Goal: Check status: Check status

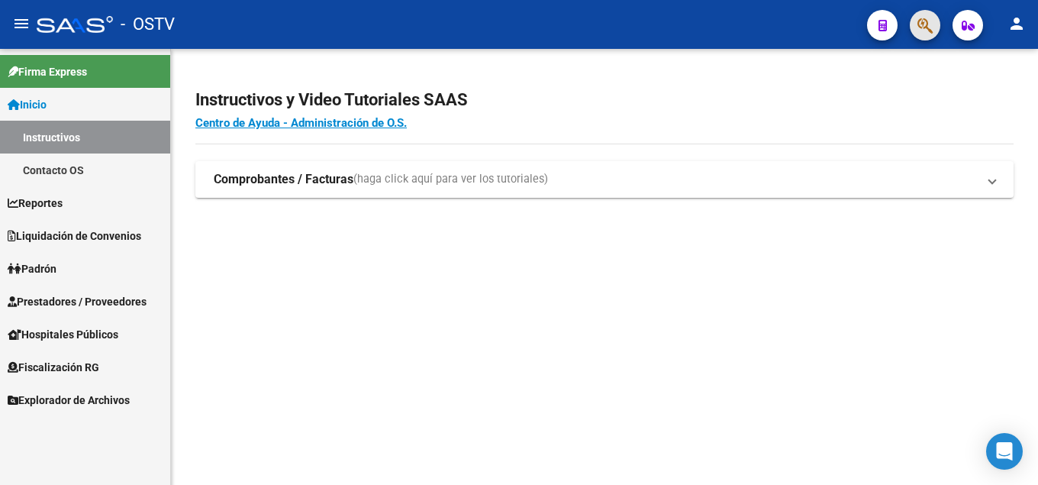
click at [934, 25] on button "button" at bounding box center [925, 25] width 31 height 31
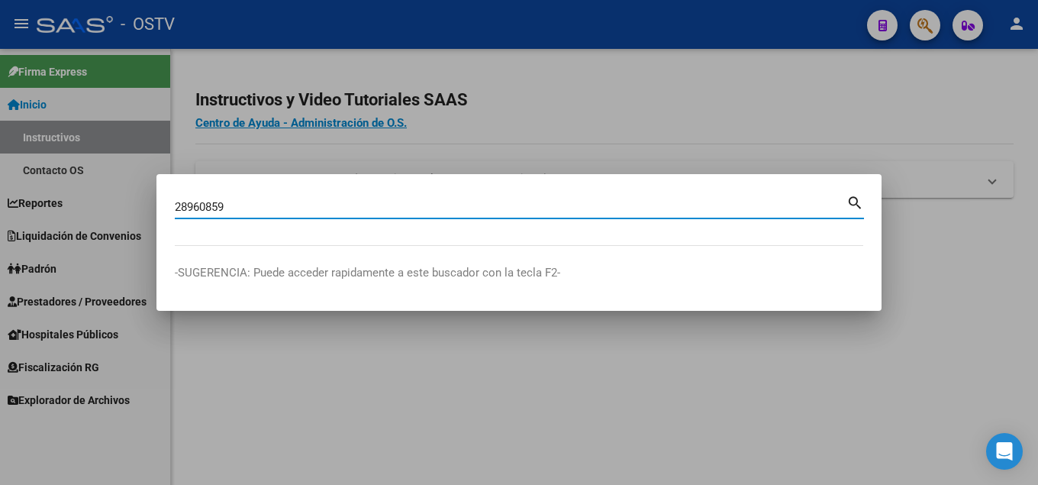
type input "28960859"
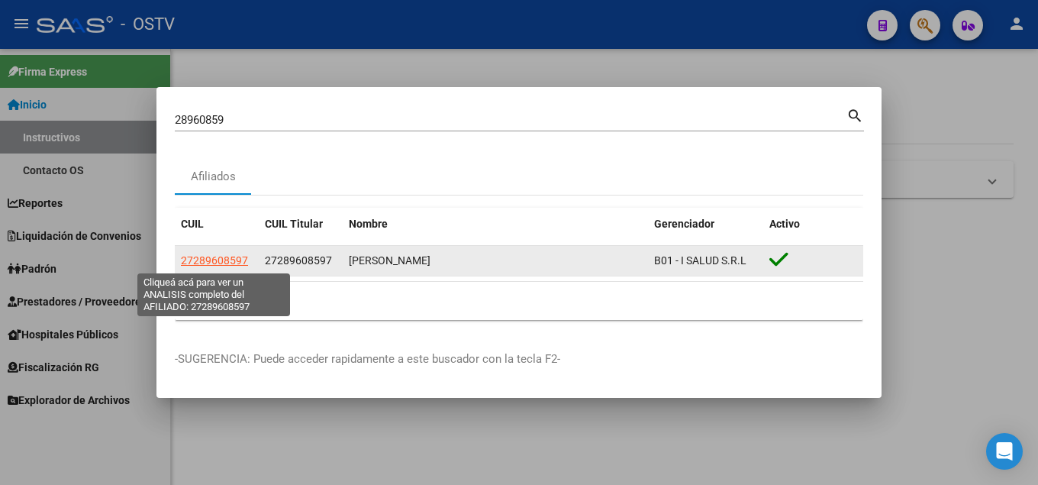
click at [236, 262] on span "27289608597" at bounding box center [214, 260] width 67 height 12
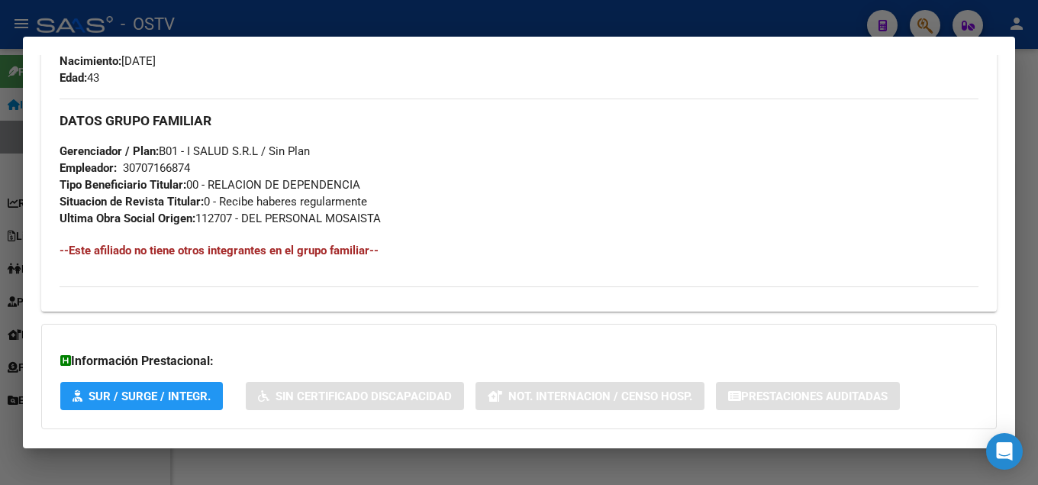
scroll to position [769, 0]
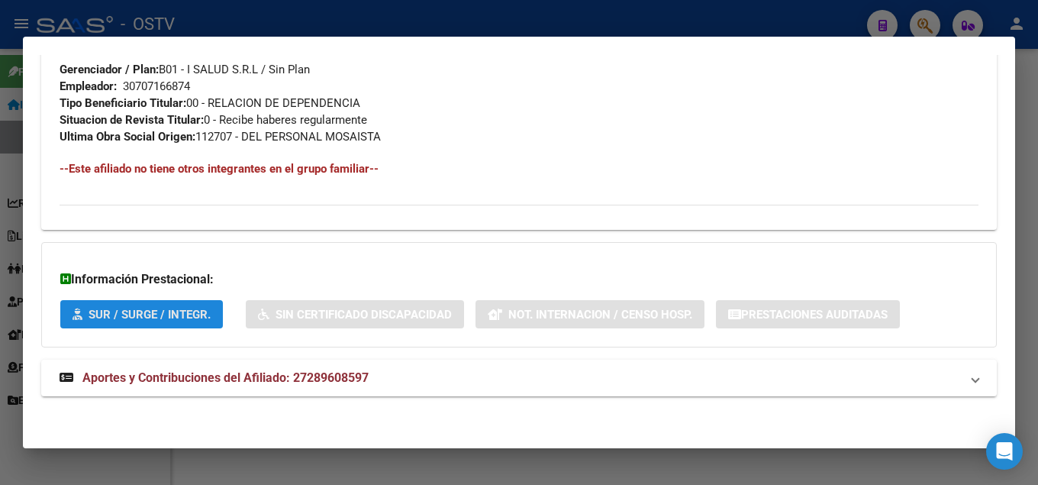
click at [168, 307] on span "SUR / SURGE / INTEGR." at bounding box center [142, 314] width 138 height 14
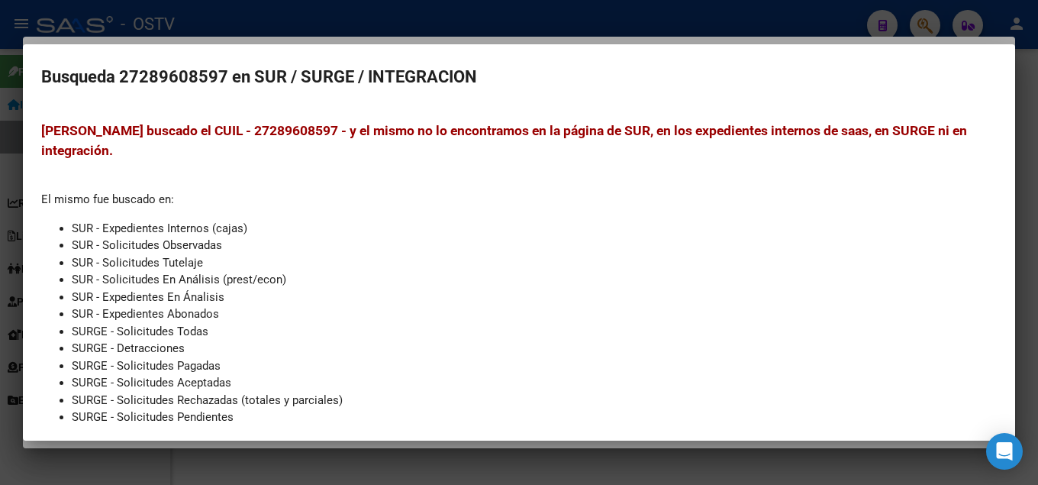
click at [572, 464] on div at bounding box center [519, 242] width 1038 height 485
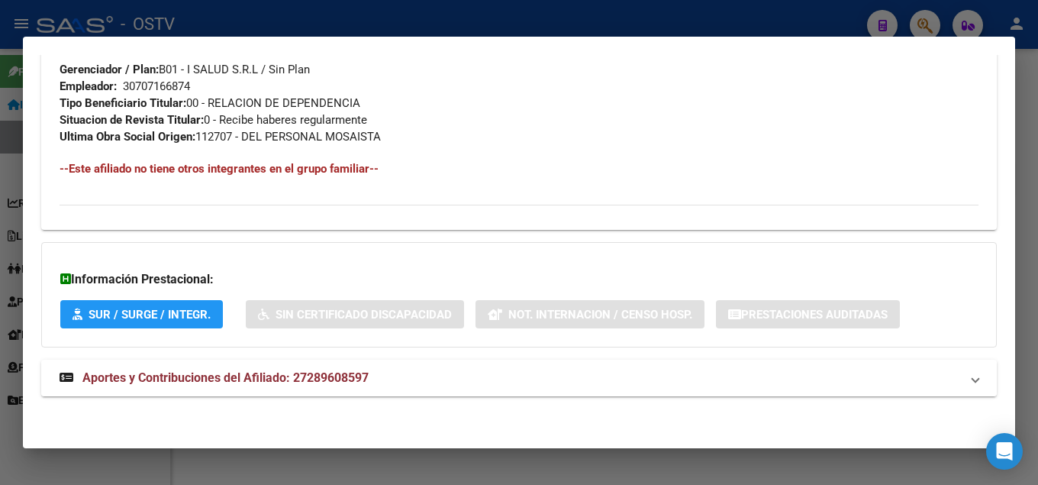
click at [214, 376] on span "Aportes y Contribuciones del Afiliado: 27289608597" at bounding box center [225, 377] width 286 height 15
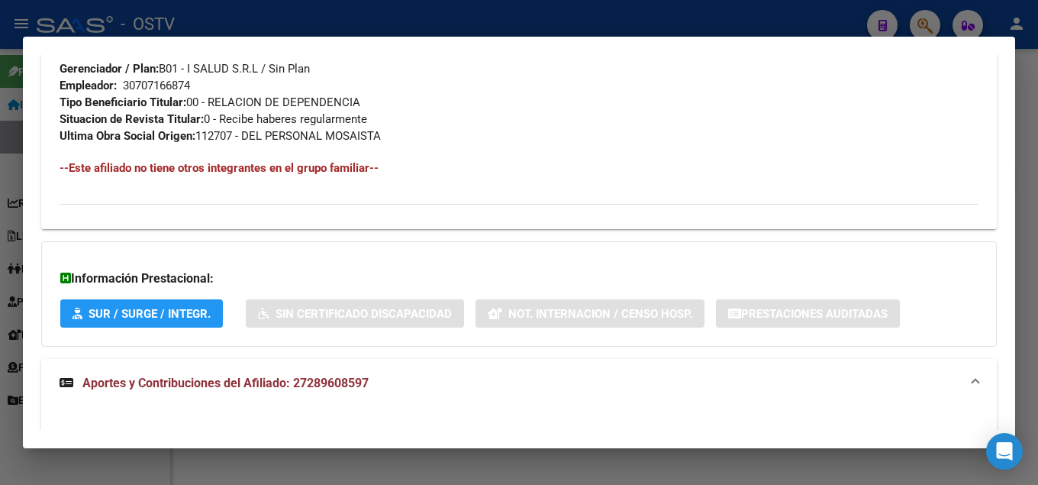
click at [214, 376] on strong "Aportes y Contribuciones del Afiliado: 27289608597" at bounding box center [214, 383] width 309 height 18
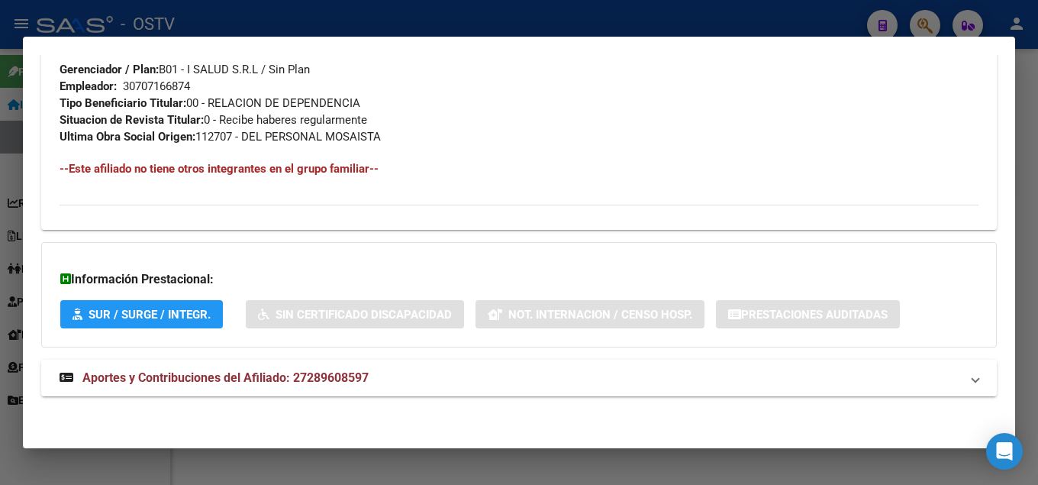
click at [976, 372] on span at bounding box center [975, 378] width 6 height 18
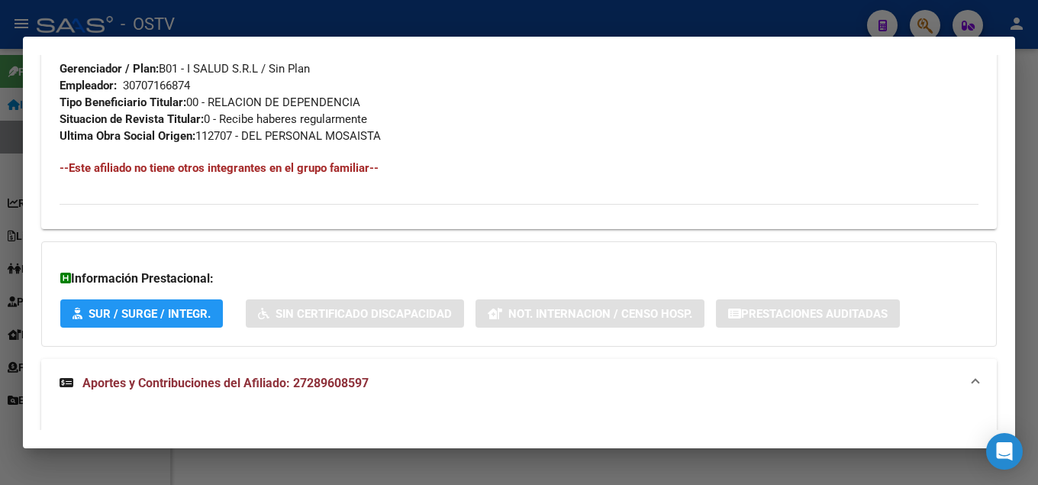
click at [324, 379] on span "Aportes y Contribuciones del Afiliado: 27289608597" at bounding box center [225, 383] width 286 height 15
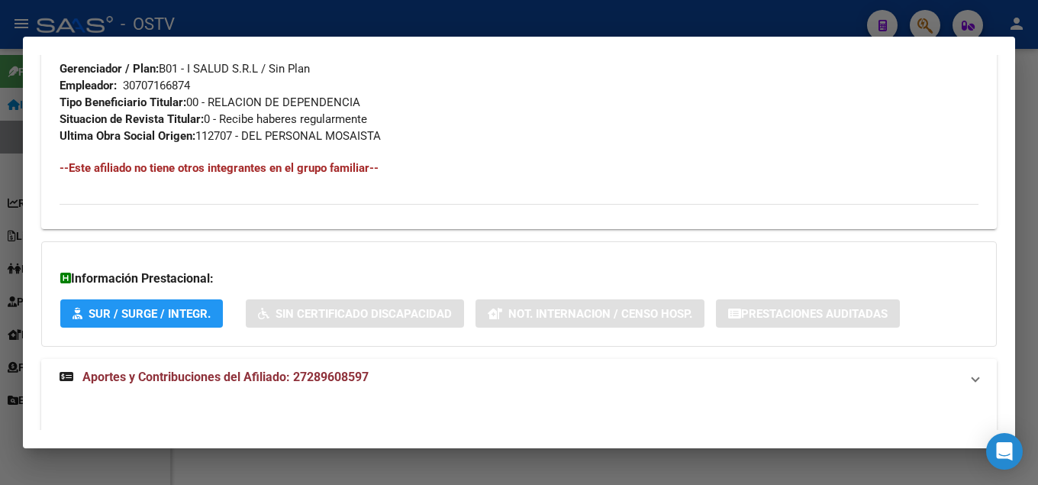
click at [324, 379] on span "Aportes y Contribuciones del Afiliado: 27289608597" at bounding box center [225, 376] width 286 height 15
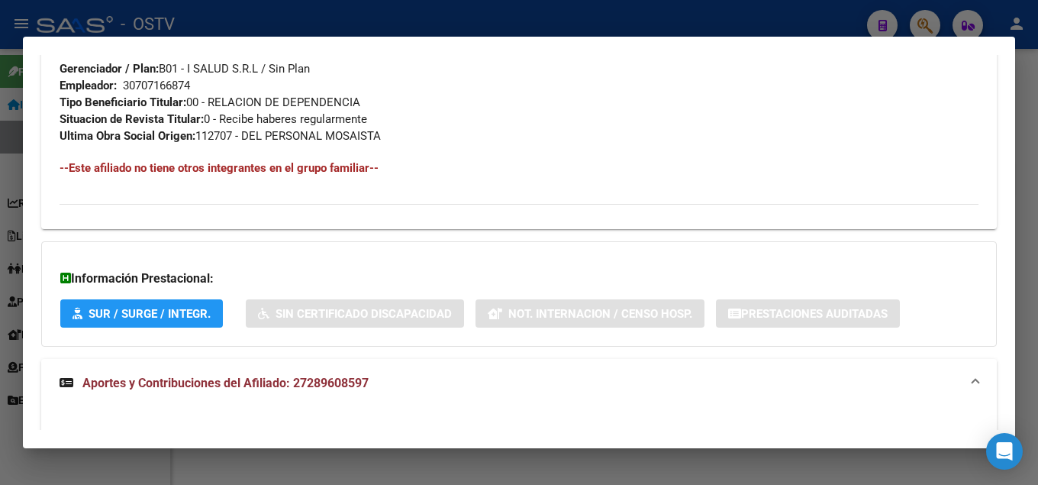
click at [250, 380] on span "Aportes y Contribuciones del Afiliado: 27289608597" at bounding box center [225, 383] width 286 height 15
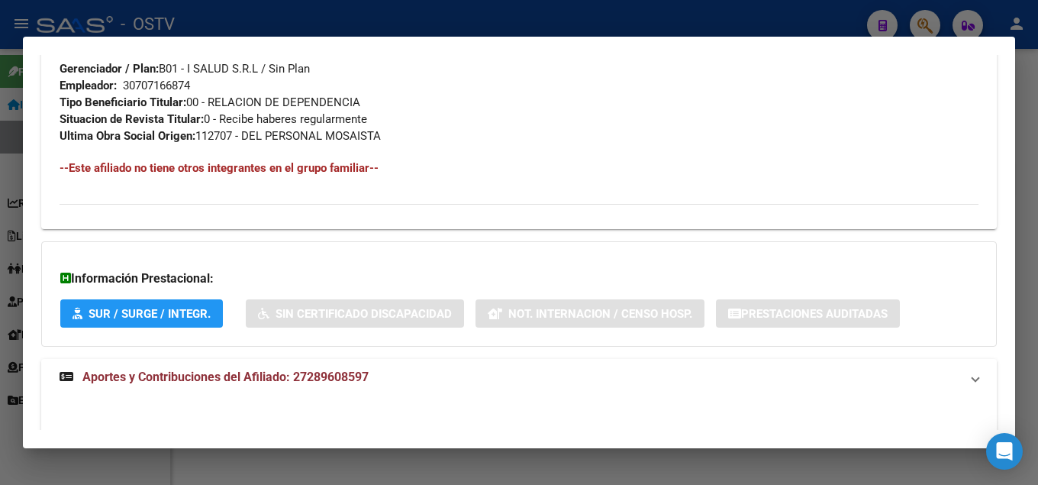
click at [250, 380] on span "Aportes y Contribuciones del Afiliado: 27289608597" at bounding box center [225, 376] width 286 height 15
